Goal: Navigation & Orientation: Find specific page/section

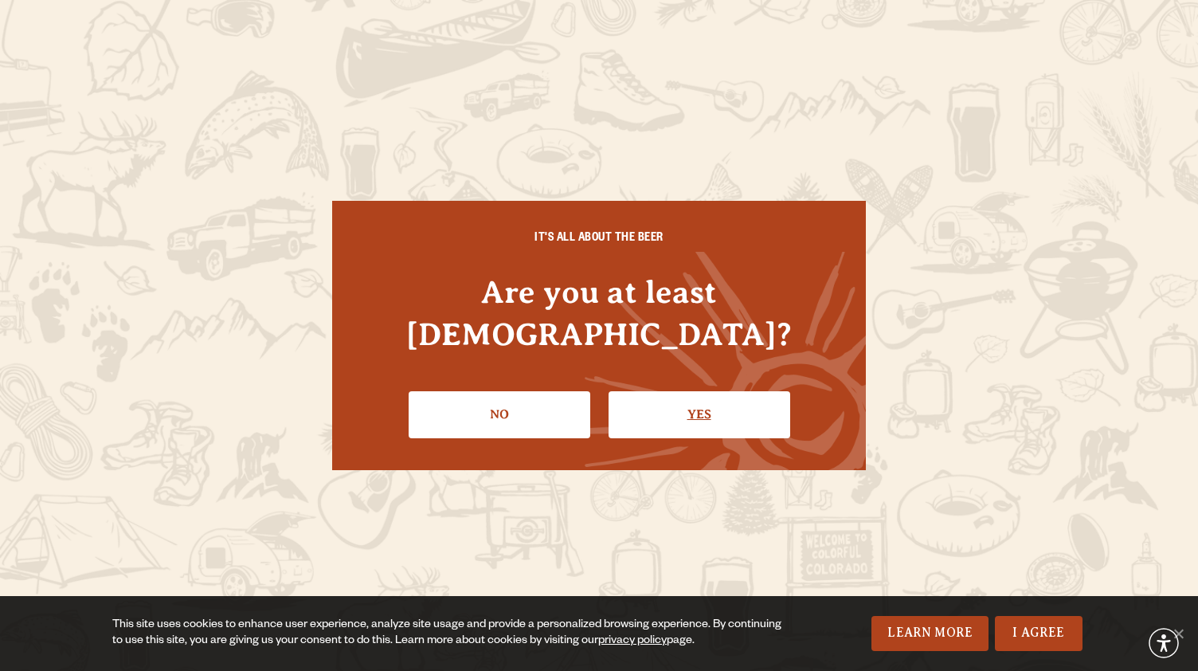
click at [720, 391] on link "Yes" at bounding box center [700, 414] width 182 height 46
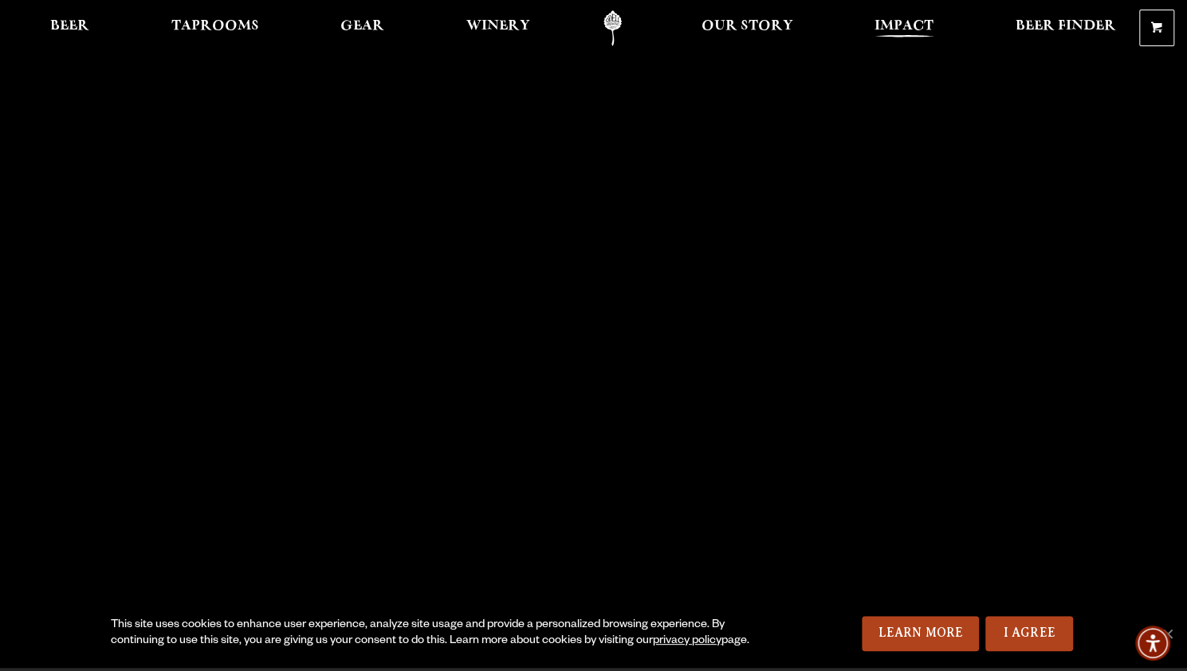
click at [889, 26] on span "Impact" at bounding box center [903, 26] width 59 height 13
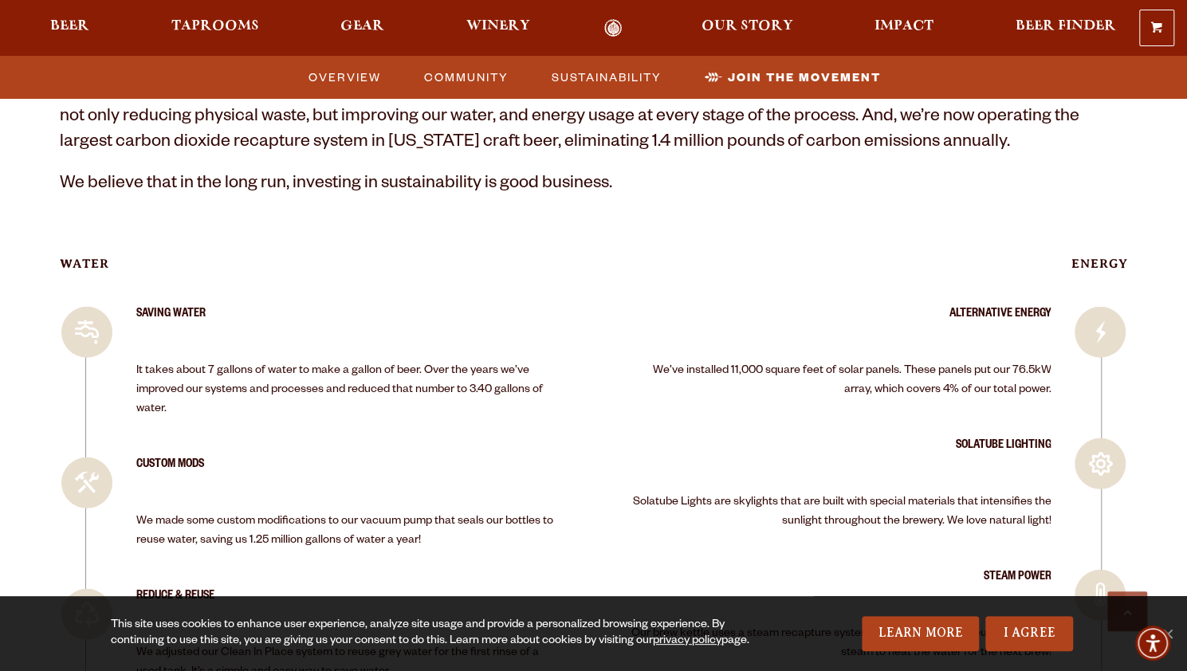
scroll to position [2392, 0]
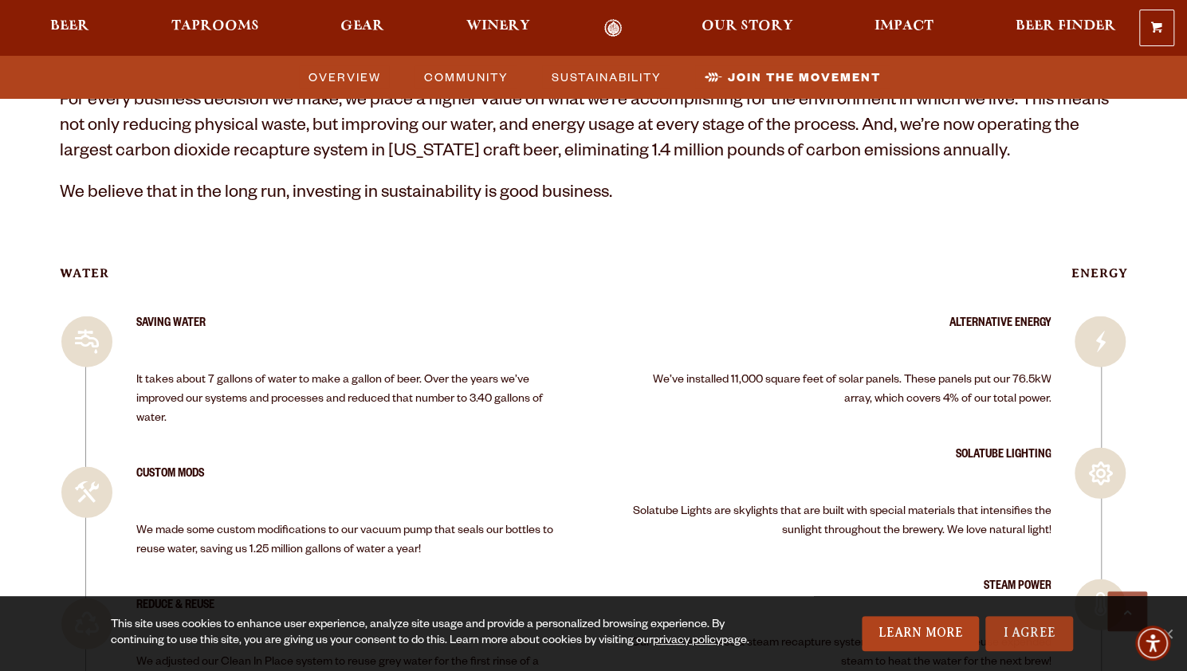
click at [1040, 643] on link "I Agree" at bounding box center [1029, 633] width 88 height 35
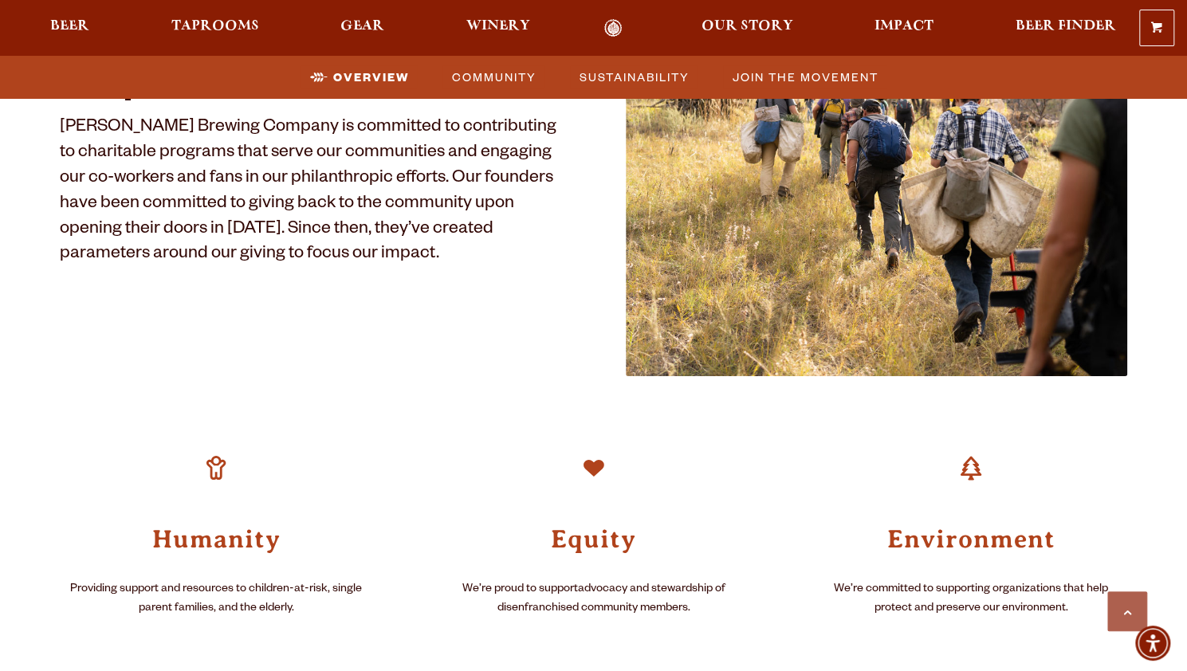
scroll to position [873, 0]
